Goal: Task Accomplishment & Management: Manage account settings

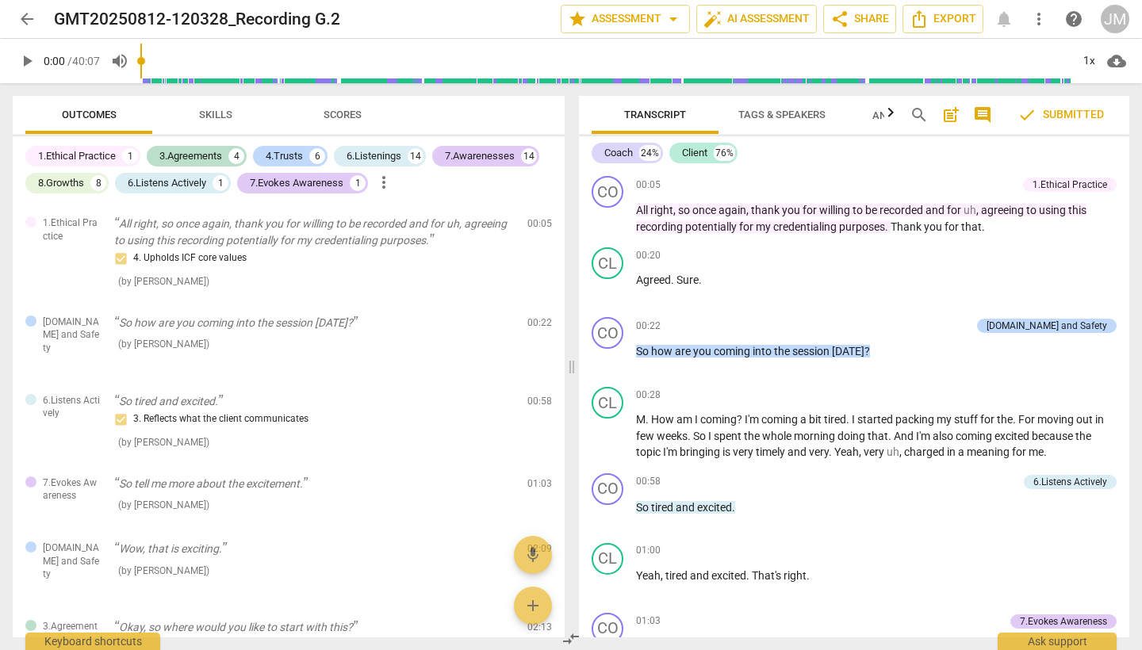
click at [25, 20] on span "arrow_back" at bounding box center [26, 19] width 19 height 19
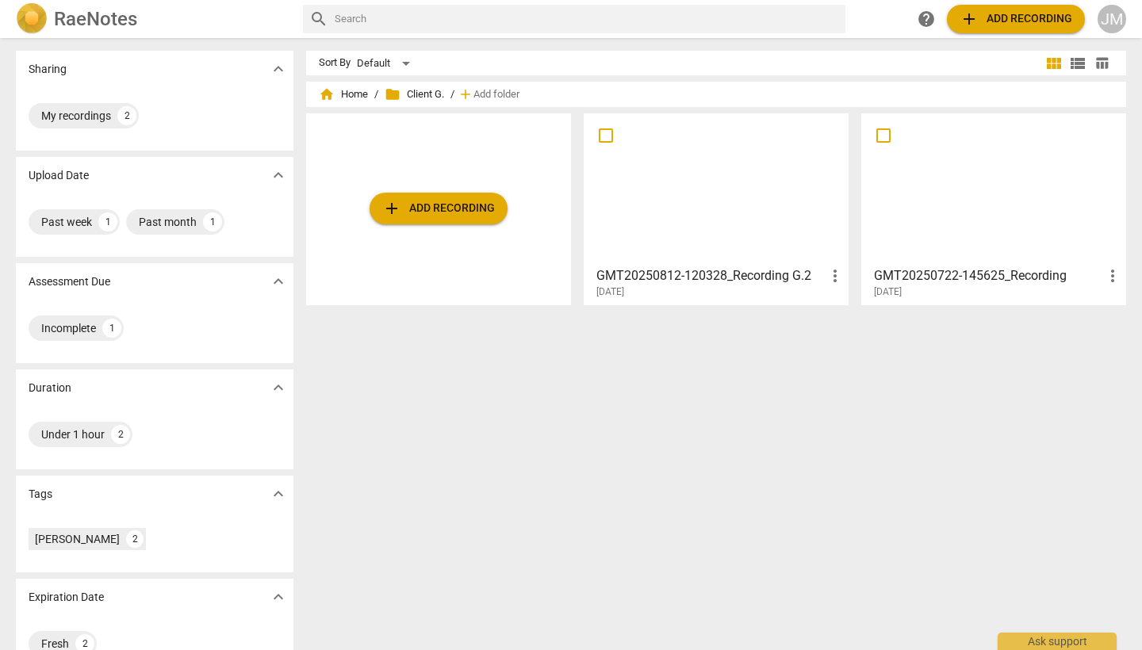
click at [999, 194] on div at bounding box center [994, 189] width 254 height 140
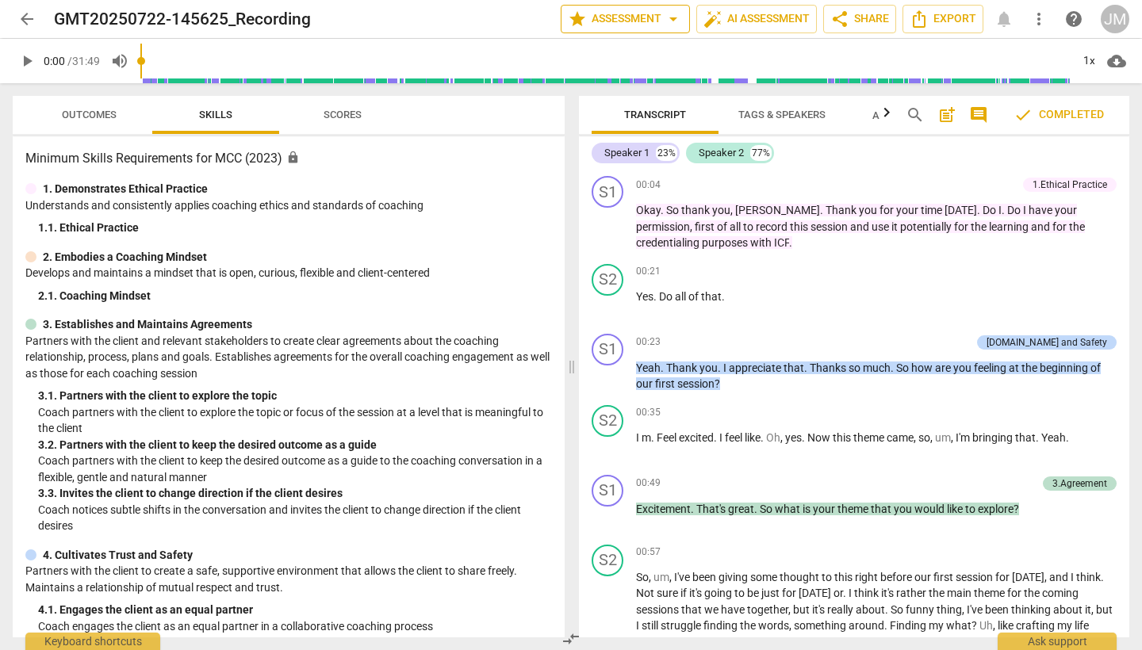
click at [671, 21] on span "arrow_drop_down" at bounding box center [673, 19] width 19 height 19
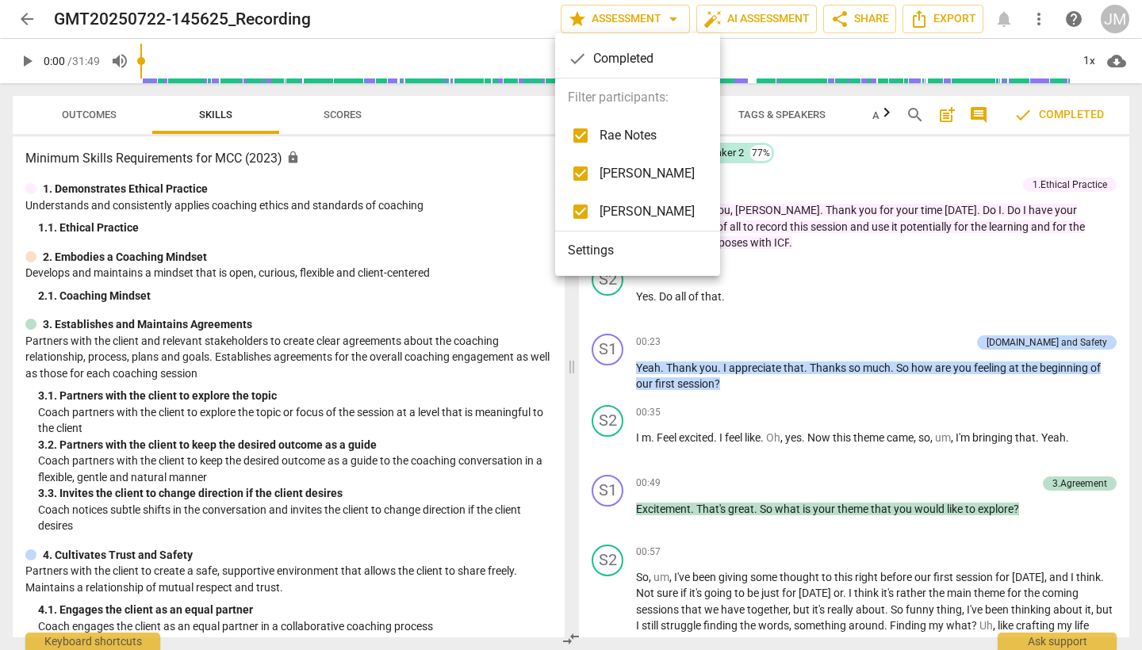
click at [609, 251] on li "Settings" at bounding box center [637, 251] width 165 height 38
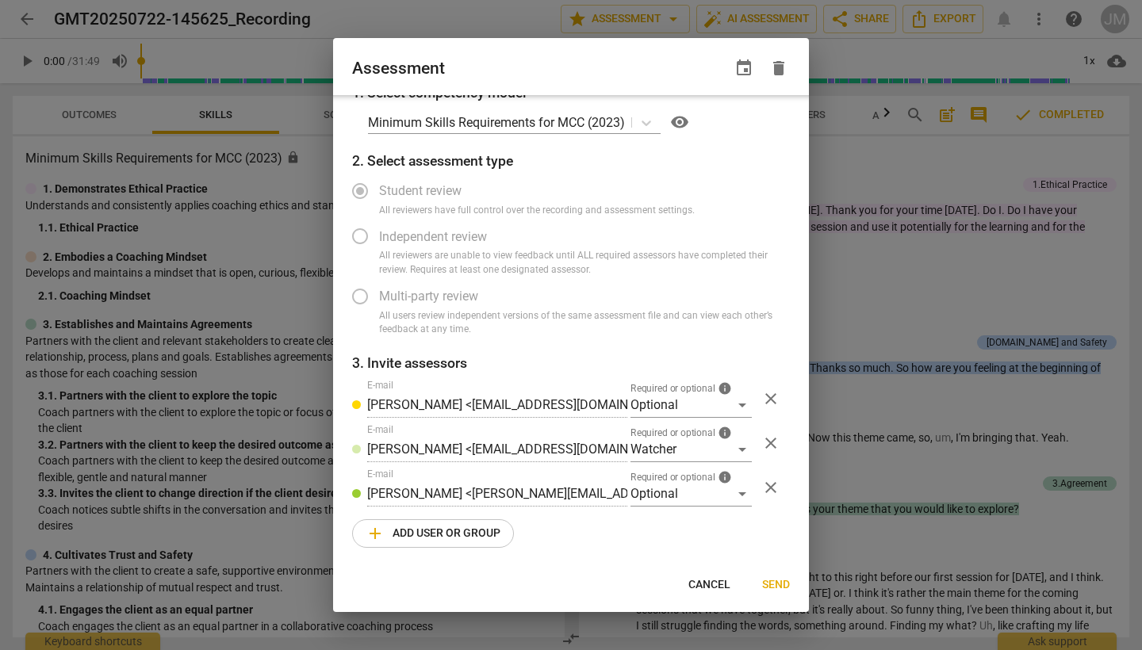
scroll to position [12, 0]
click at [738, 404] on div "Optional" at bounding box center [691, 405] width 121 height 25
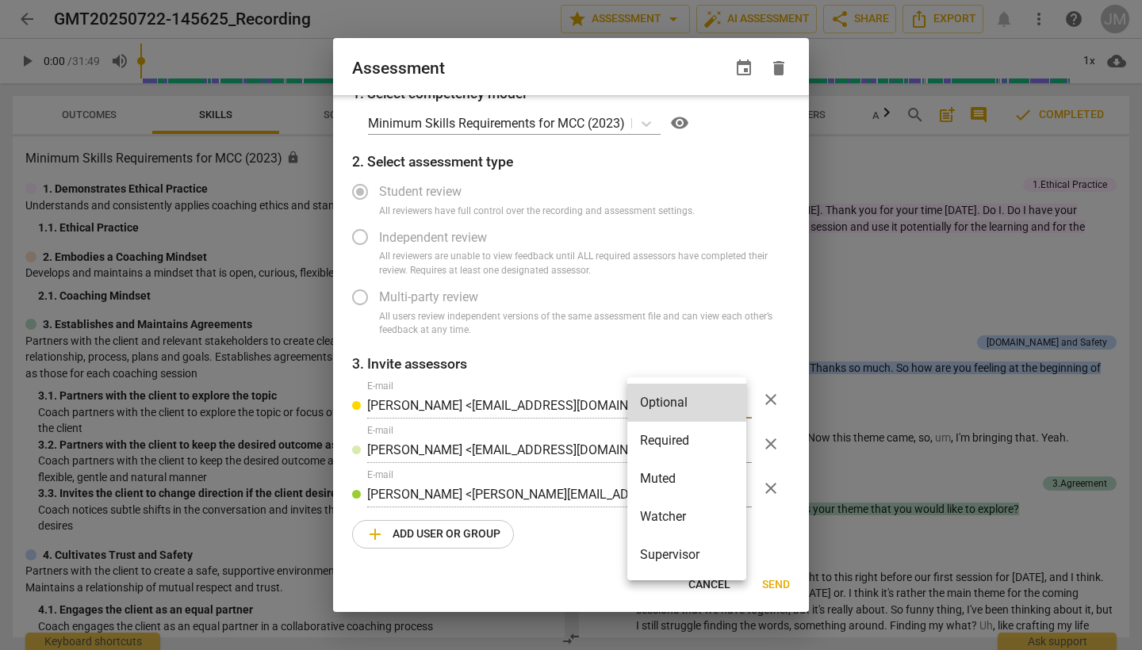
click at [704, 441] on li "Required" at bounding box center [686, 441] width 119 height 38
radio input "false"
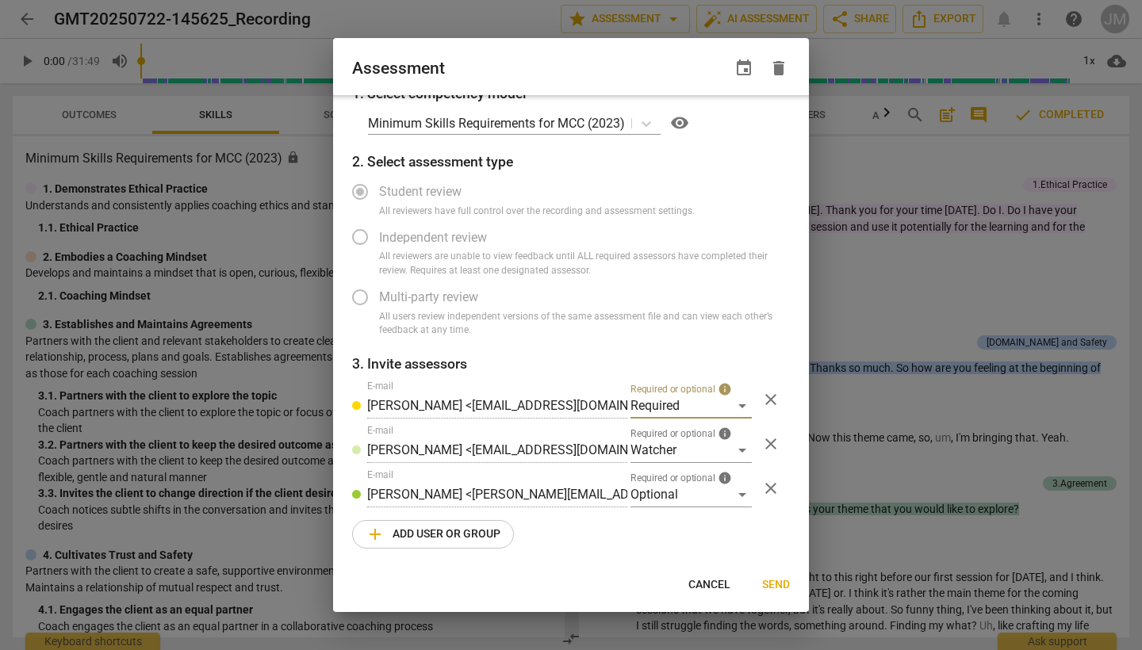
click at [777, 586] on span "Send" at bounding box center [776, 585] width 28 height 16
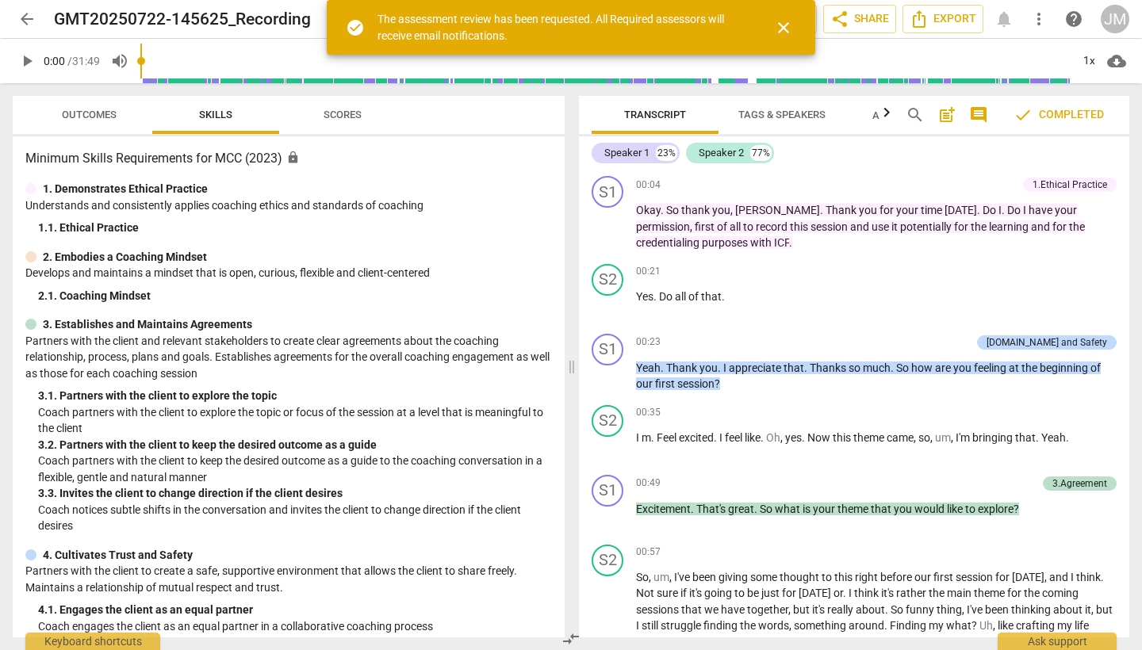
click at [786, 32] on span "close" at bounding box center [783, 27] width 19 height 19
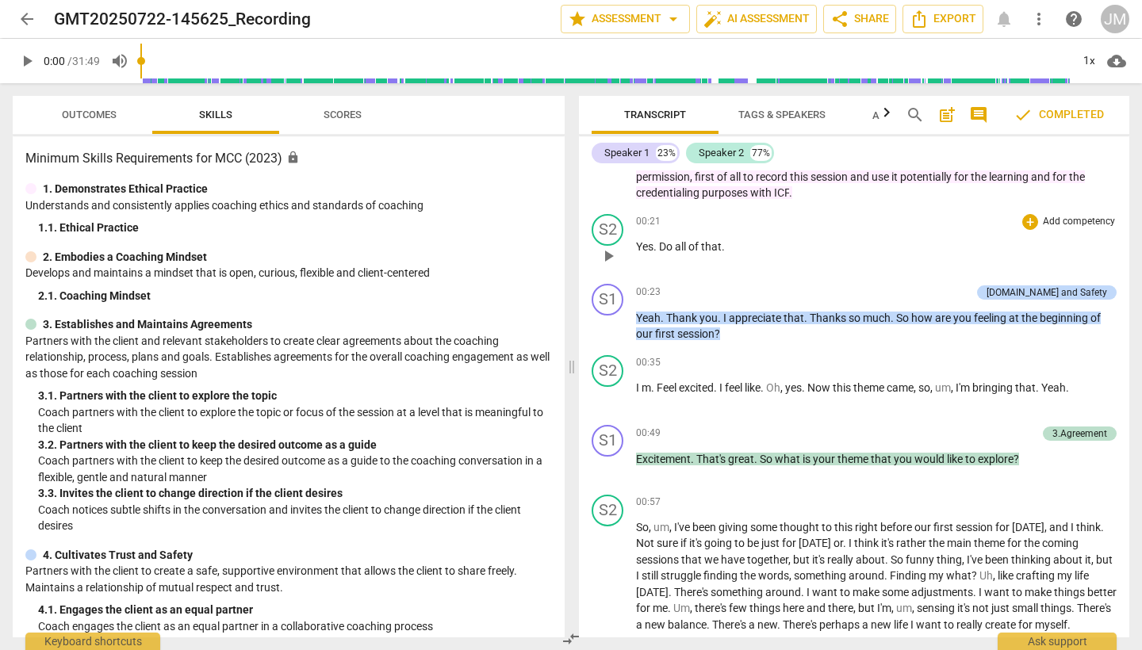
scroll to position [52, 0]
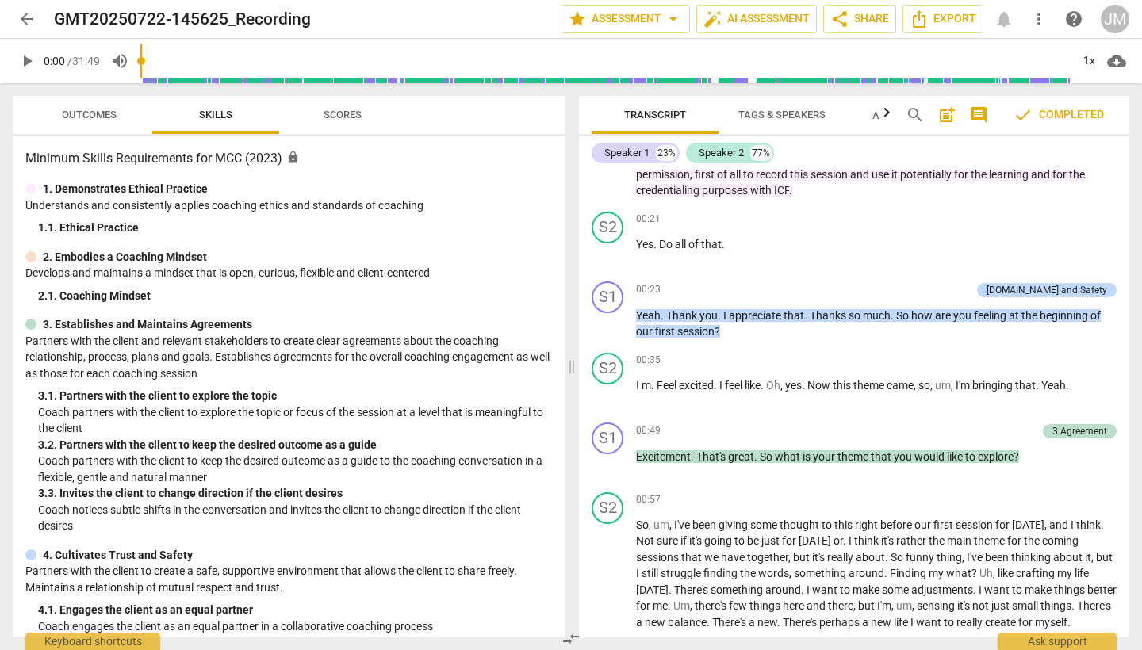
click at [100, 119] on span "Outcomes" at bounding box center [89, 115] width 55 height 12
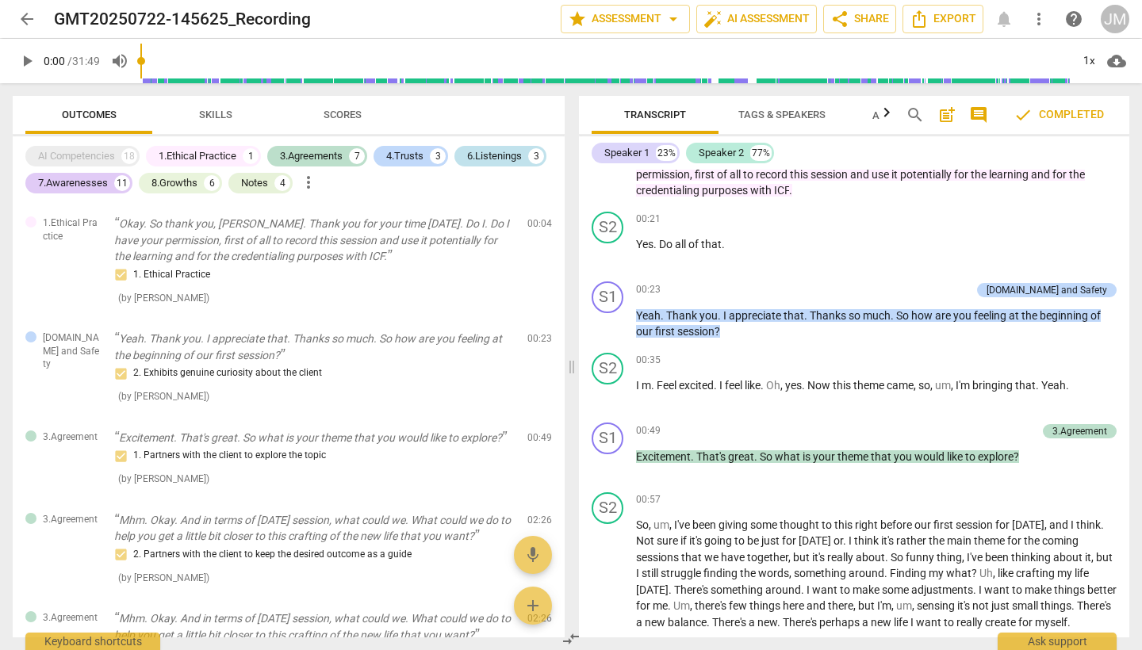
click at [504, 159] on div "6.Listenings" at bounding box center [494, 156] width 55 height 16
